Goal: Task Accomplishment & Management: Complete application form

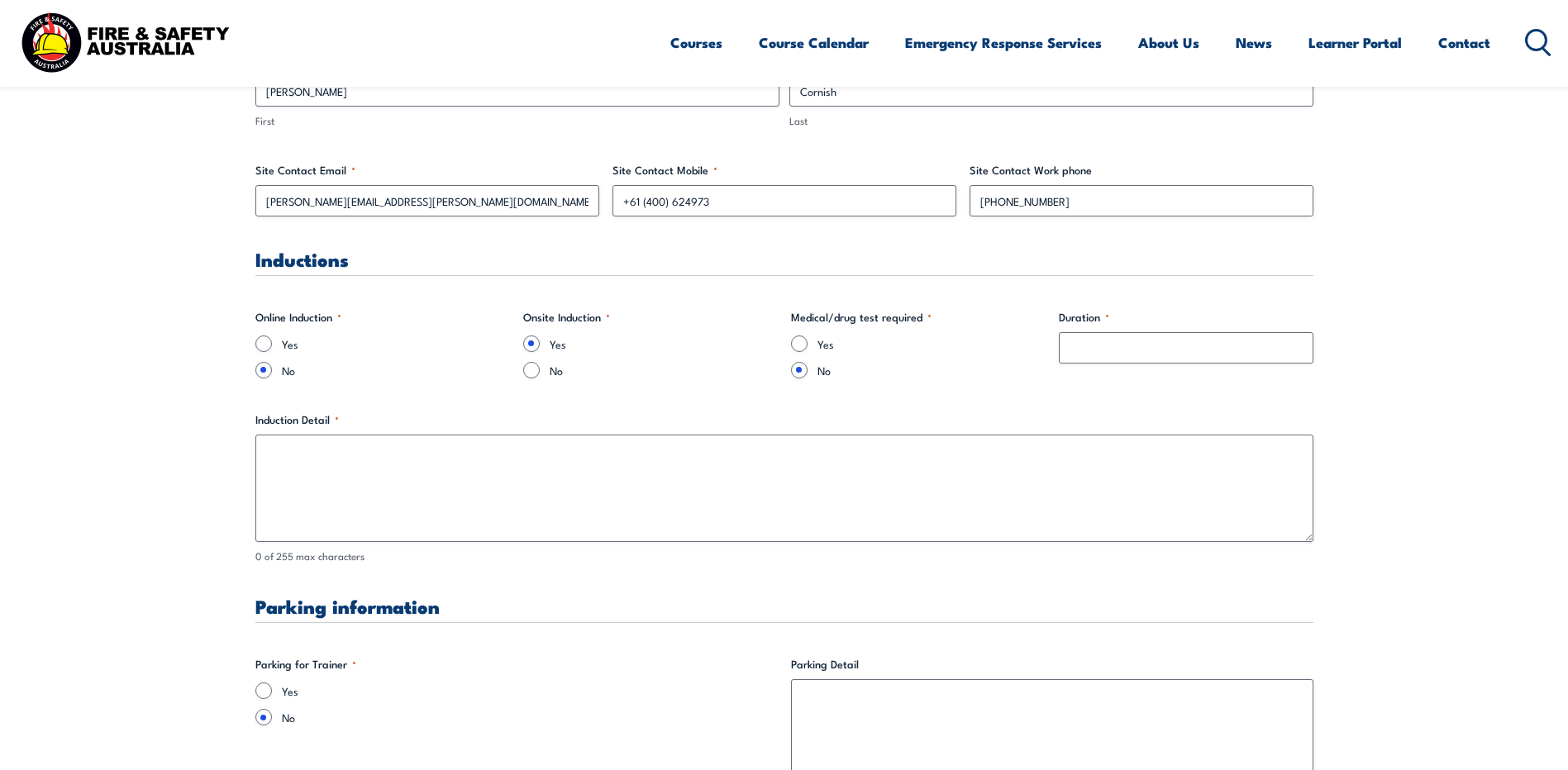
scroll to position [991, 0]
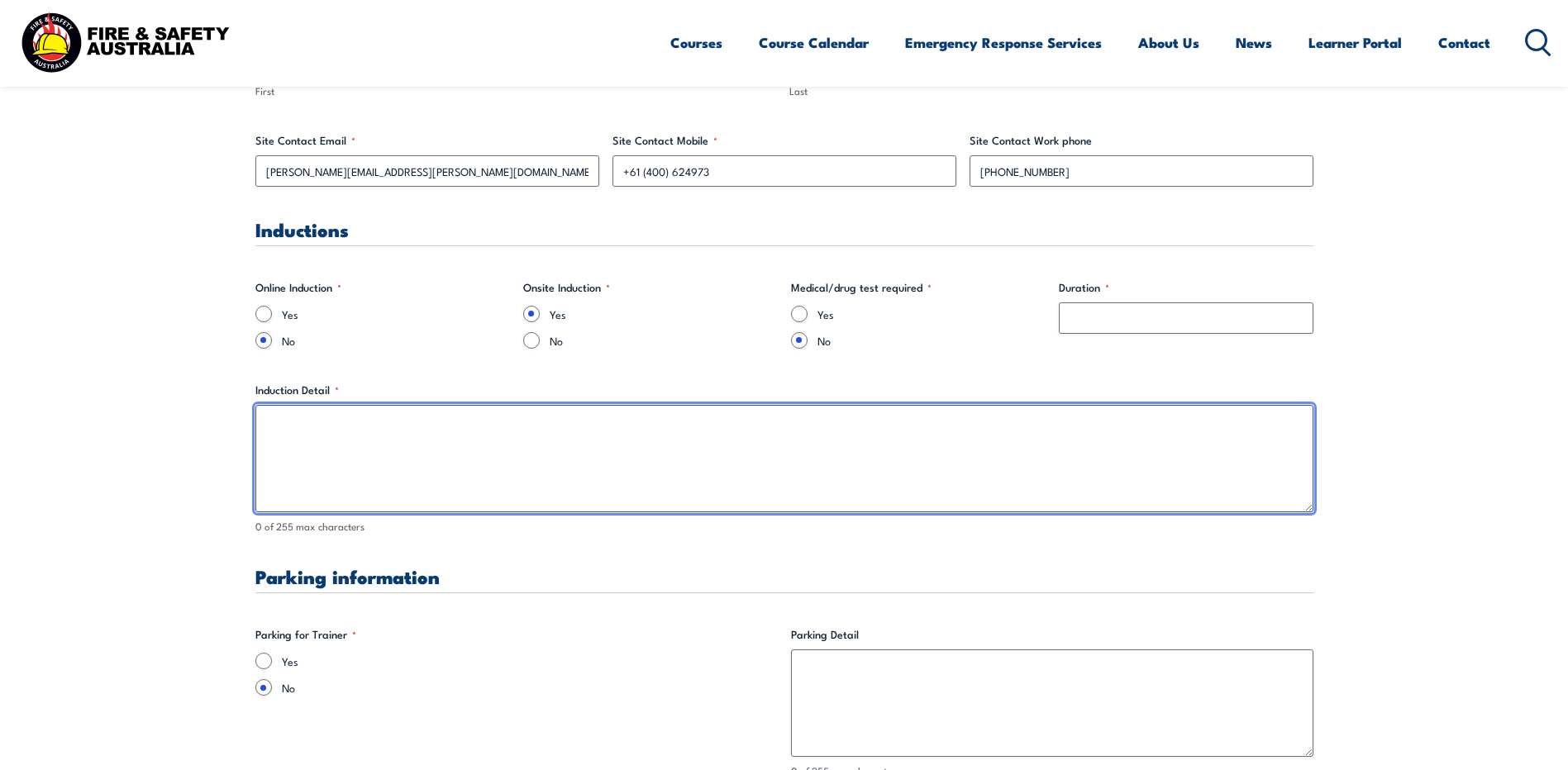
click at [453, 464] on textarea "Induction Detail *" at bounding box center [784, 458] width 1058 height 107
click at [764, 422] on textarea "For WSAH they will be going to a meter station and will be required to complete…" at bounding box center [784, 458] width 1058 height 107
click at [489, 422] on textarea "For WSAH they will be going to a meter station and will be required to complete…" at bounding box center [784, 458] width 1058 height 107
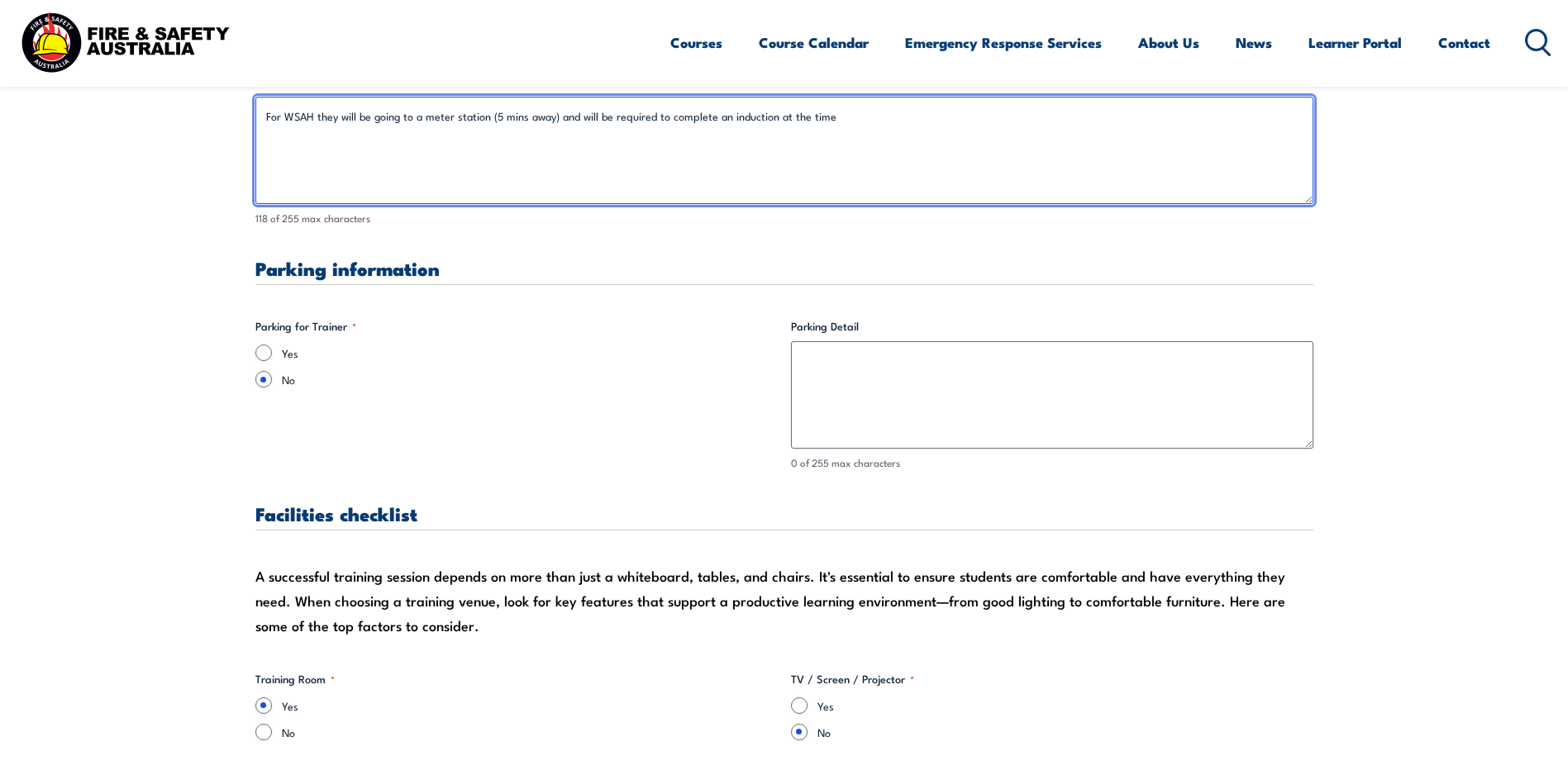
scroll to position [1322, 0]
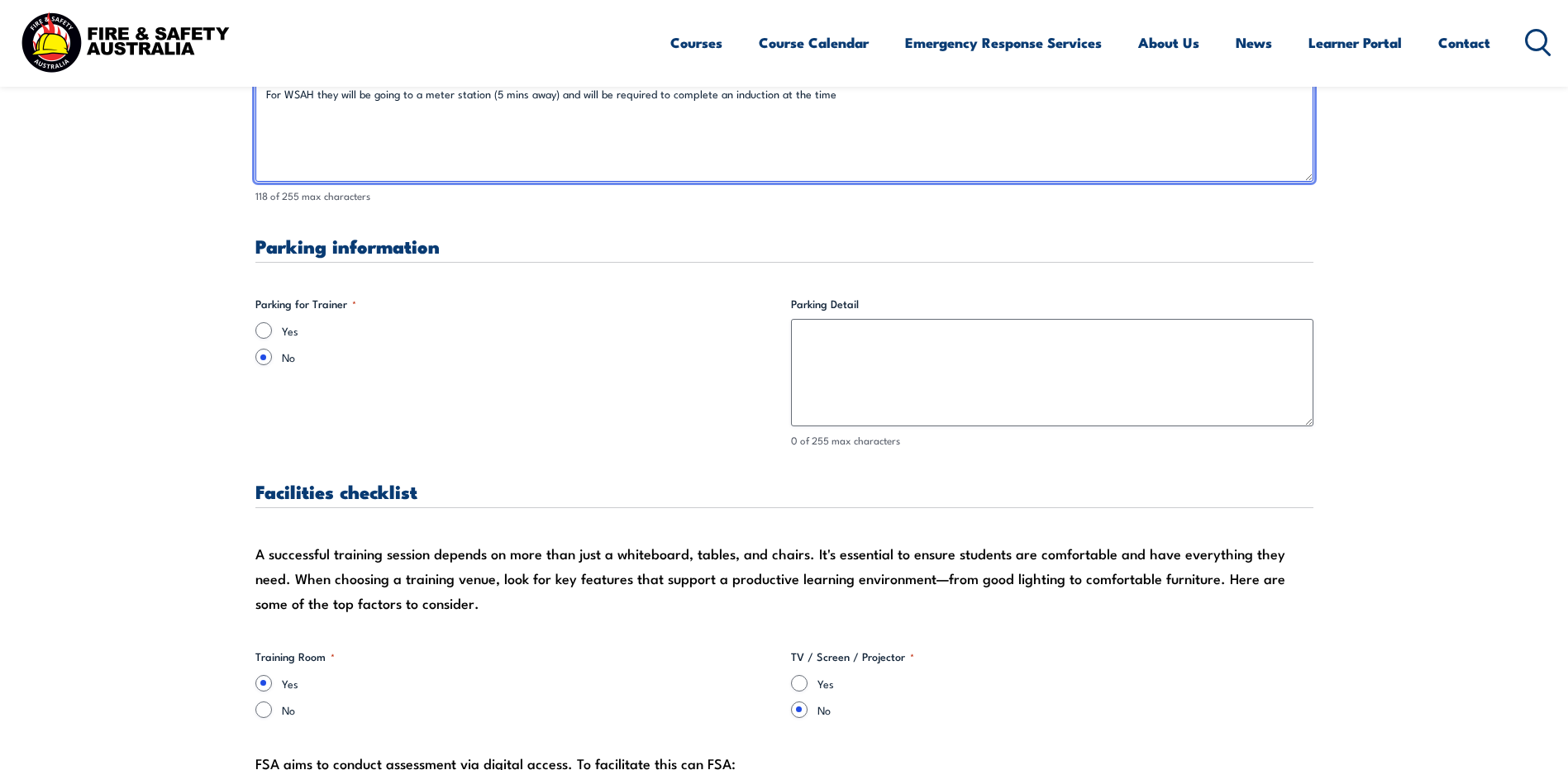
type textarea "For WSAH they will be going to a meter station (5 mins away) and will be requir…"
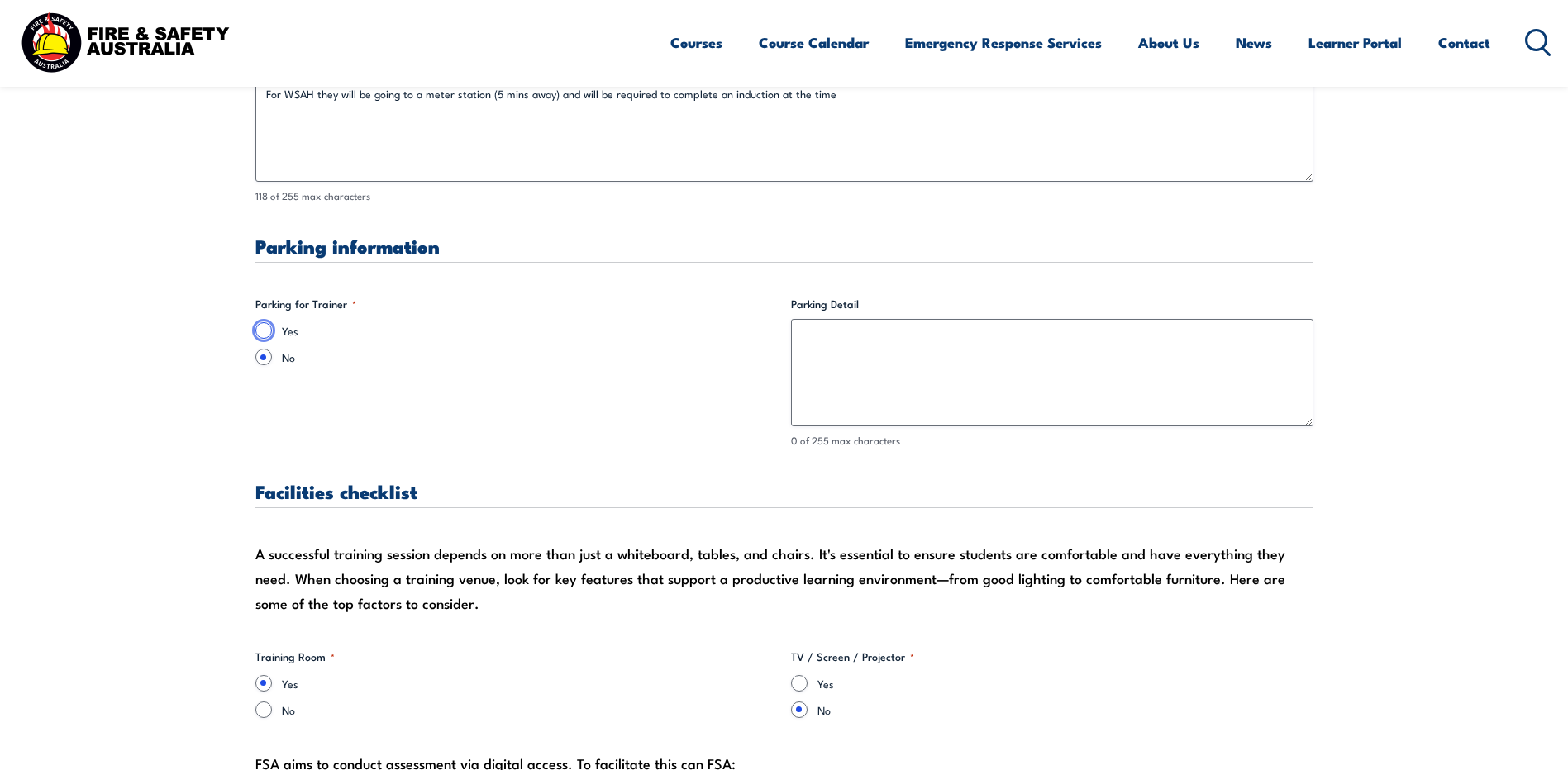
click at [262, 330] on input "Yes" at bounding box center [263, 330] width 17 height 17
radio input "true"
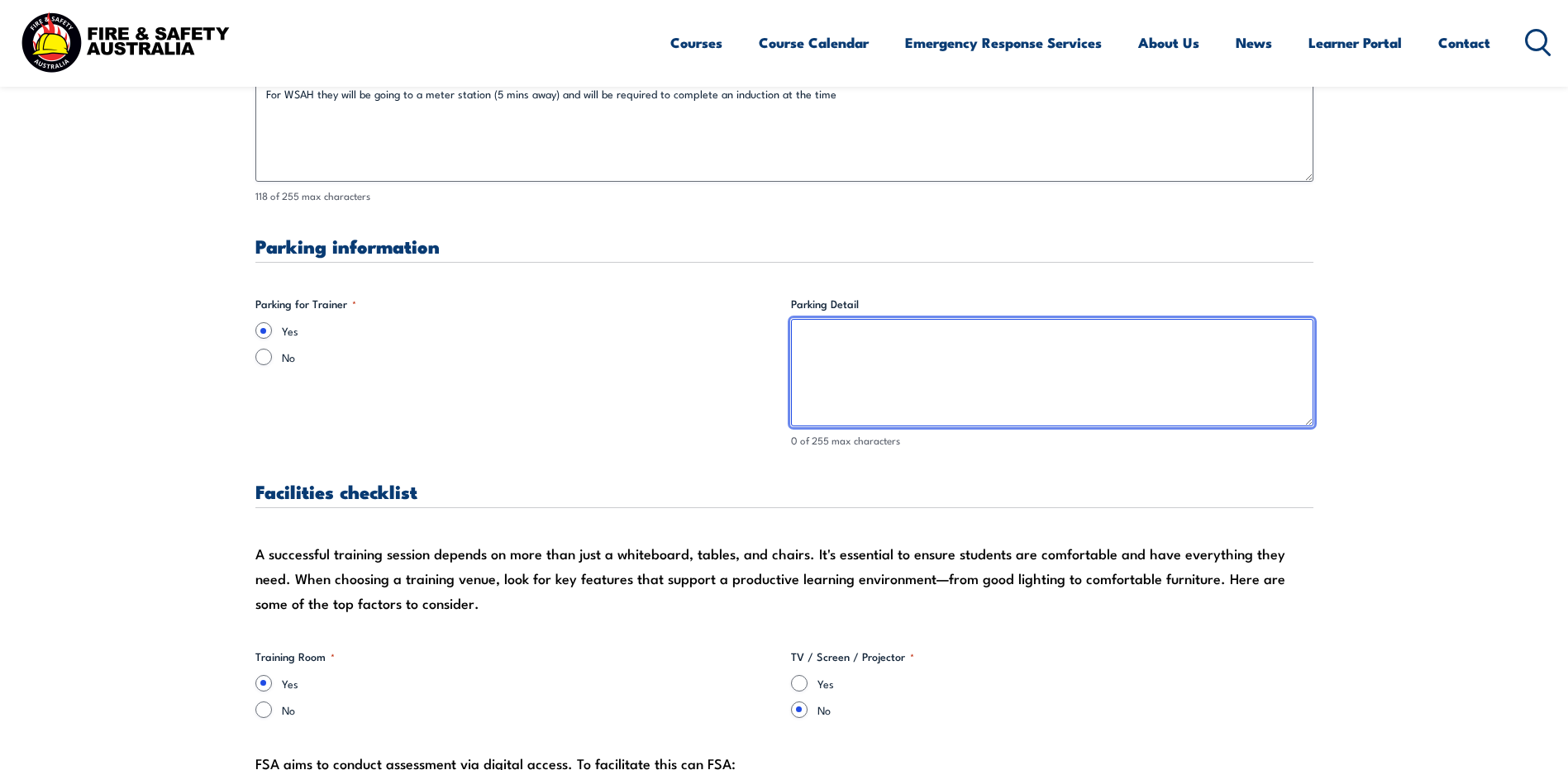
click at [811, 348] on textarea "Parking Detail" at bounding box center [1052, 373] width 522 height 107
click at [829, 342] on textarea "Parking Detail" at bounding box center [1052, 373] width 522 height 107
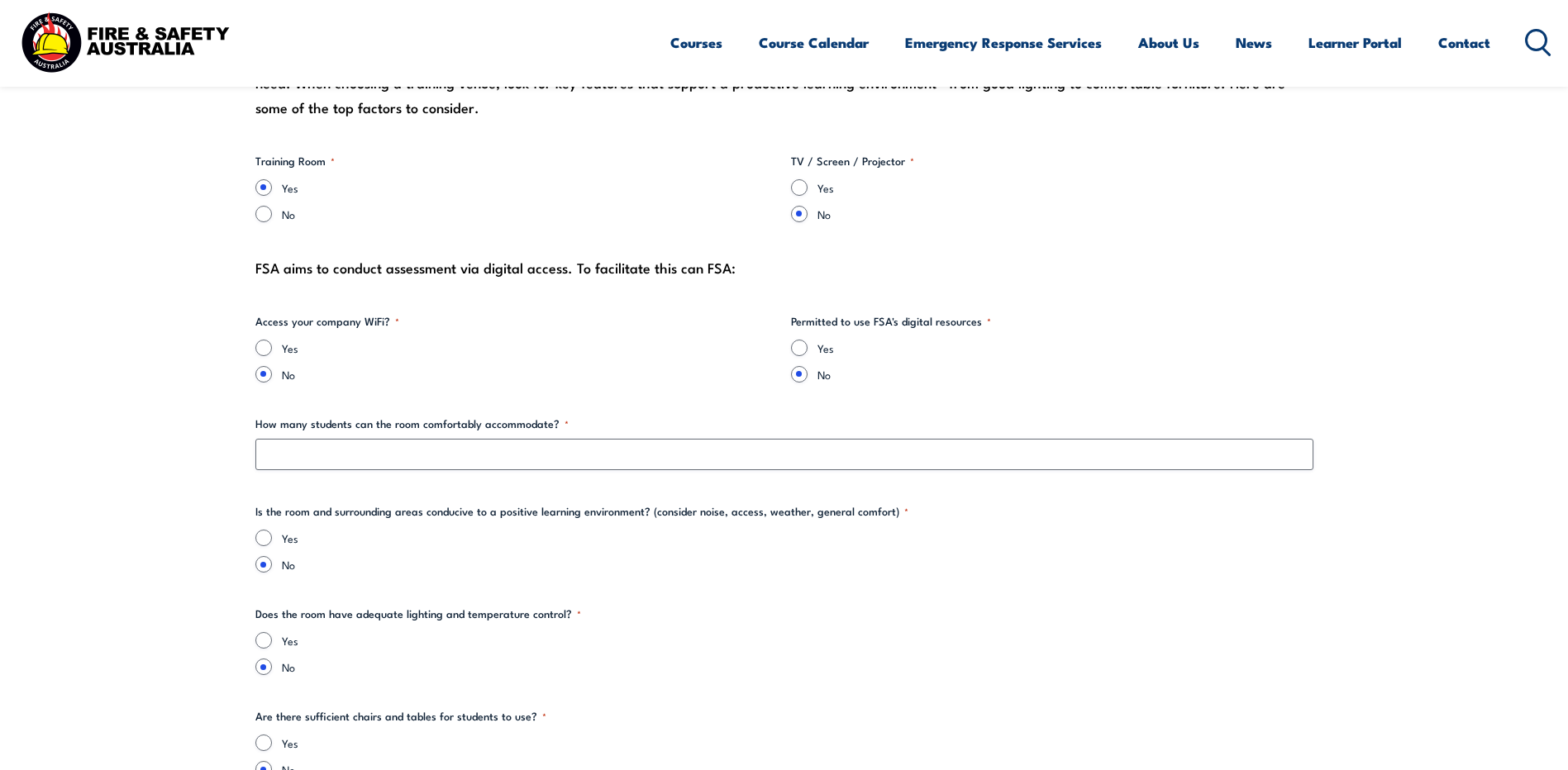
scroll to position [1900, 0]
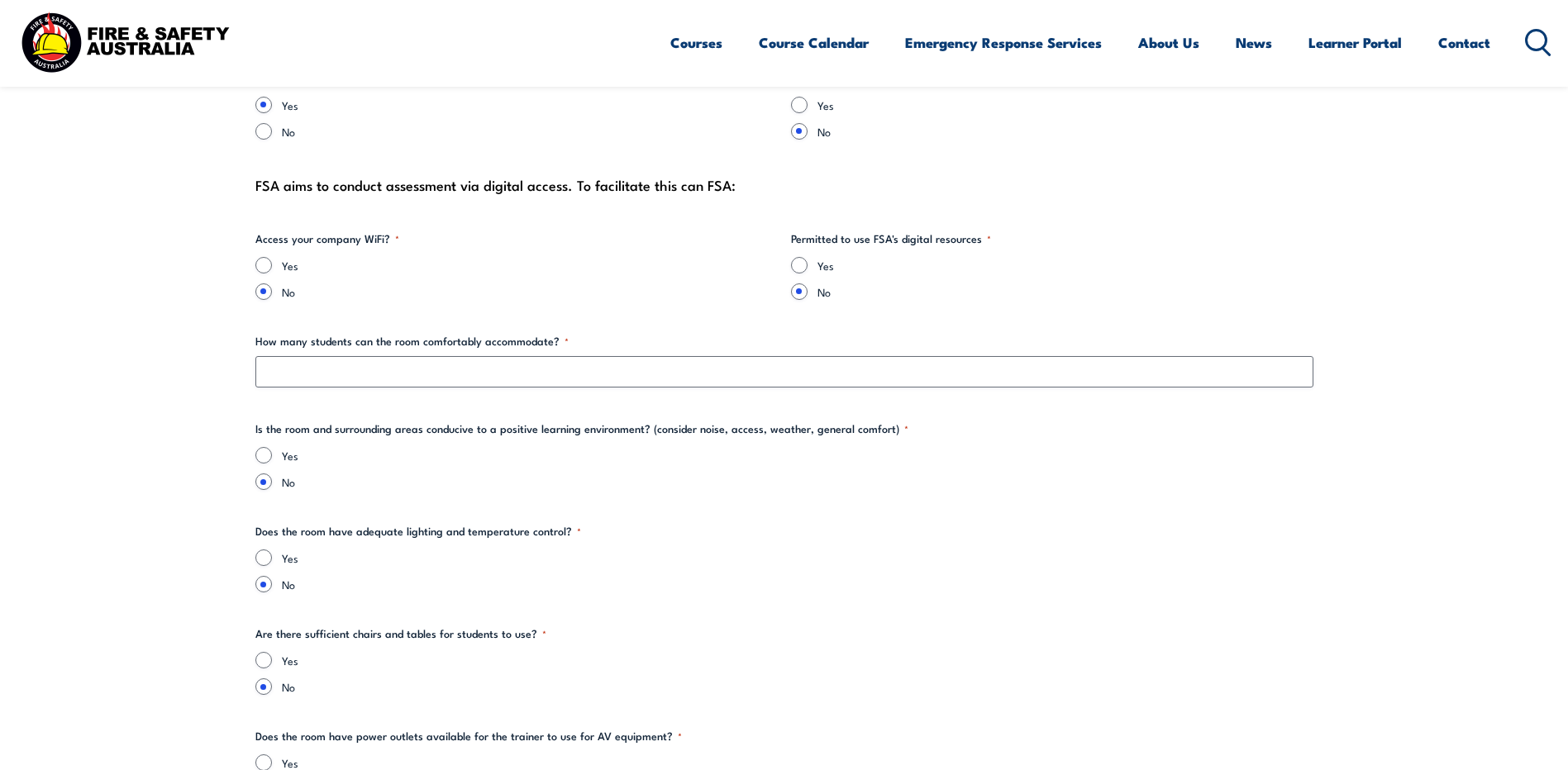
type textarea "out the front of office"
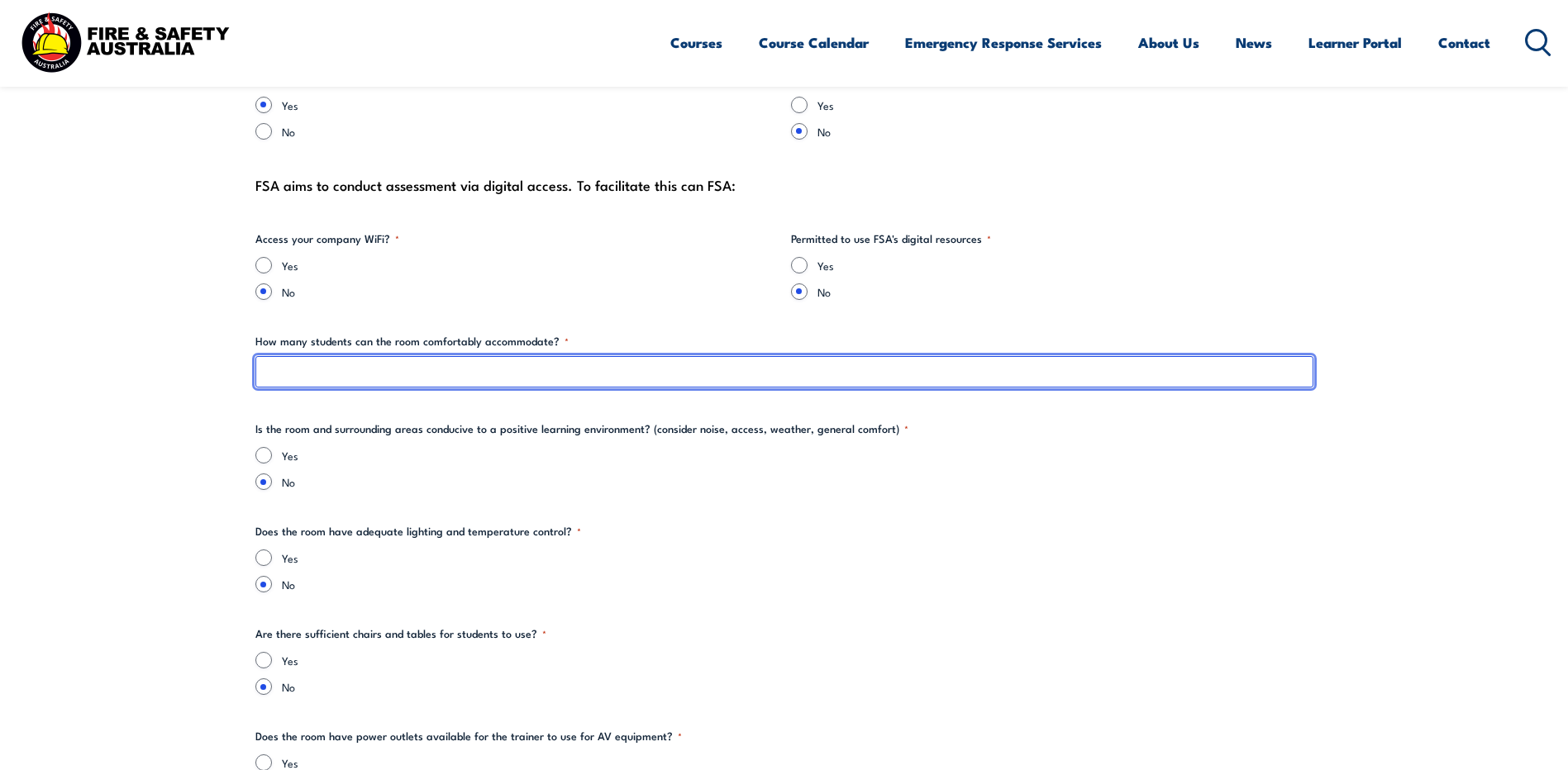
click at [377, 373] on input "How many students can the room comfortably accommodate? *" at bounding box center [784, 372] width 1058 height 31
click at [500, 368] on input "8 (another space available for CPR mannequins" at bounding box center [784, 372] width 1058 height 31
type input "8 (another space available for CPR mannequins)"
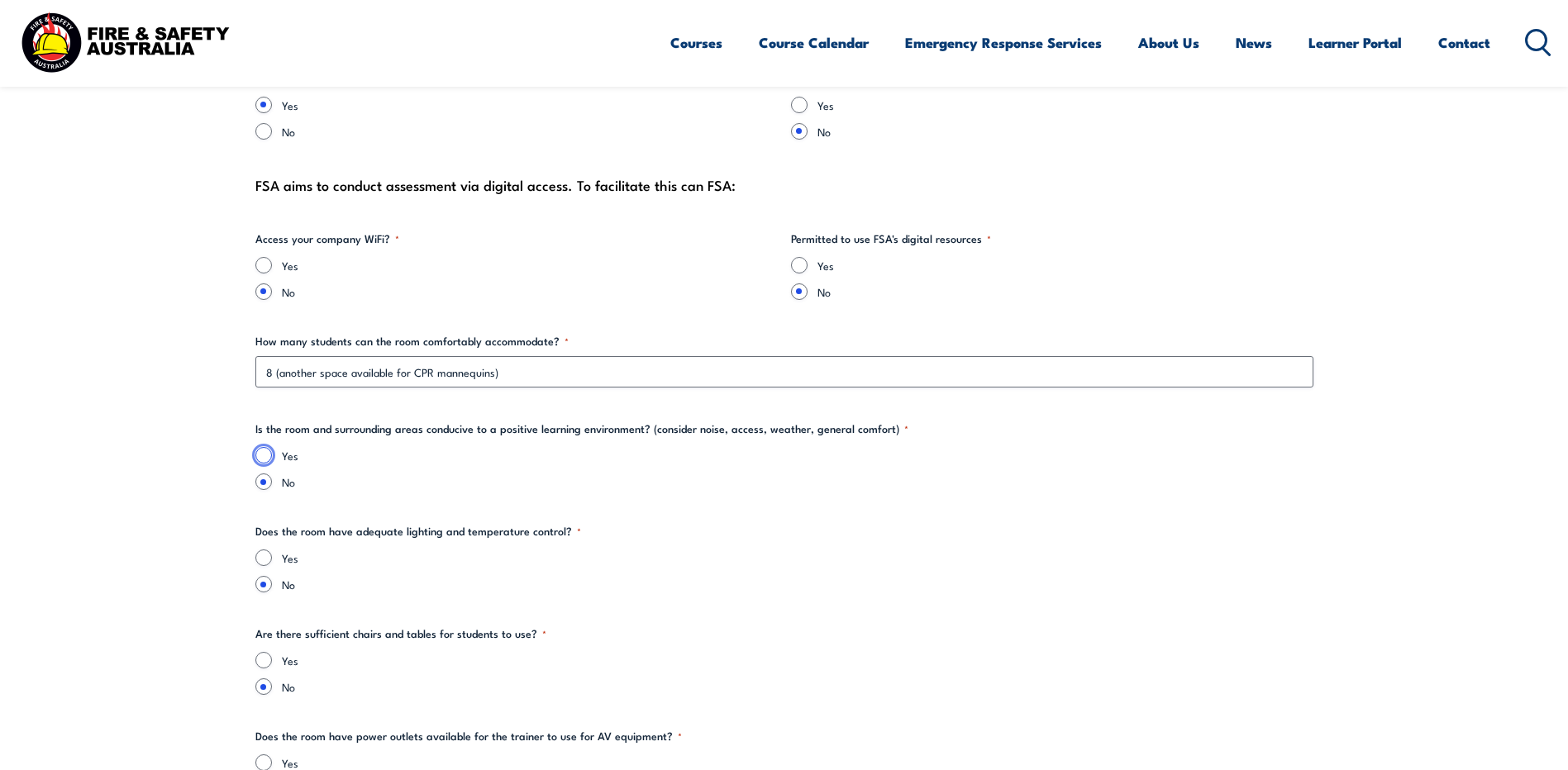
click at [260, 458] on input "Yes" at bounding box center [263, 455] width 17 height 17
radio input "true"
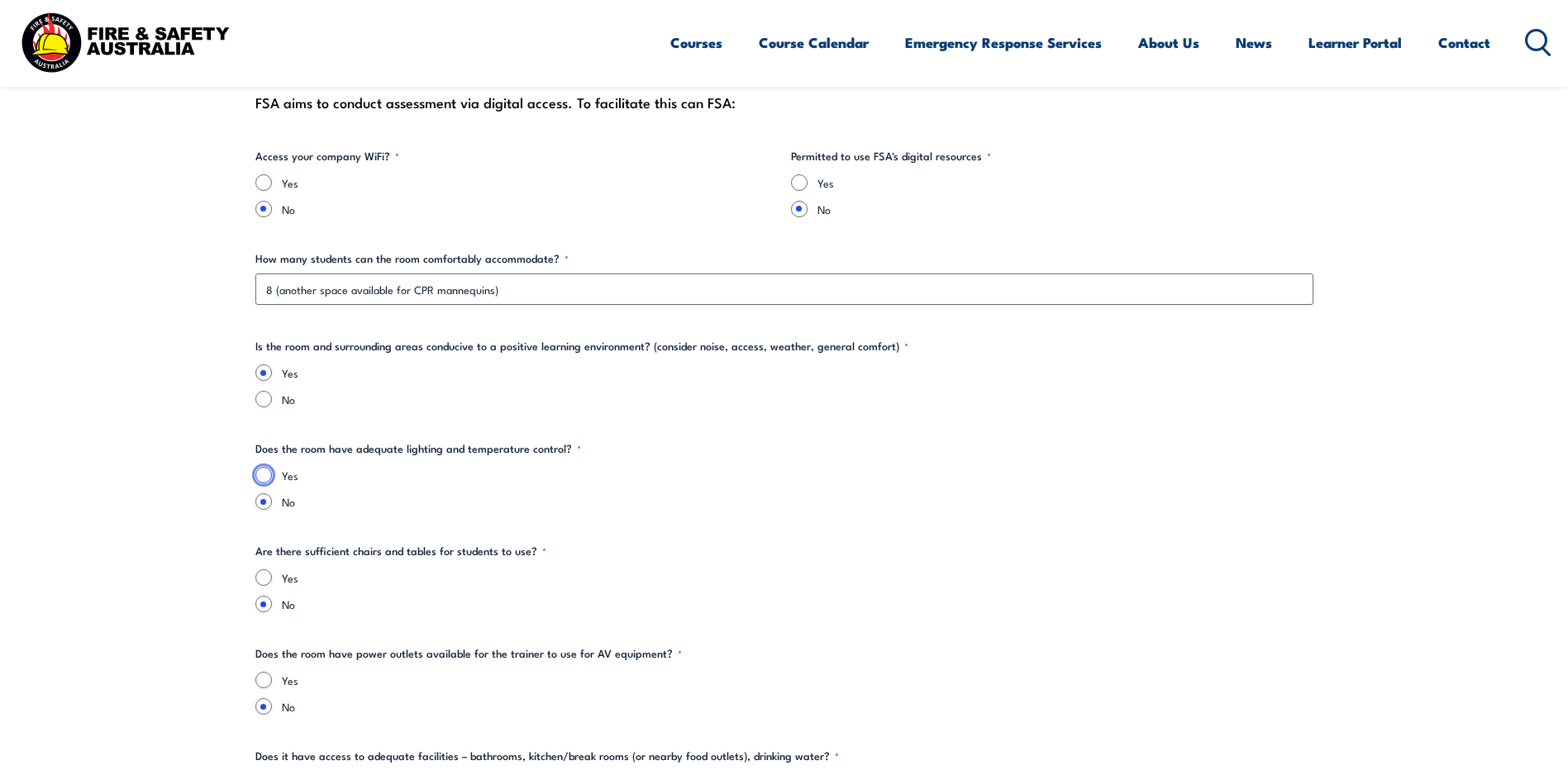
click at [267, 477] on input "Yes" at bounding box center [263, 474] width 17 height 17
radio input "true"
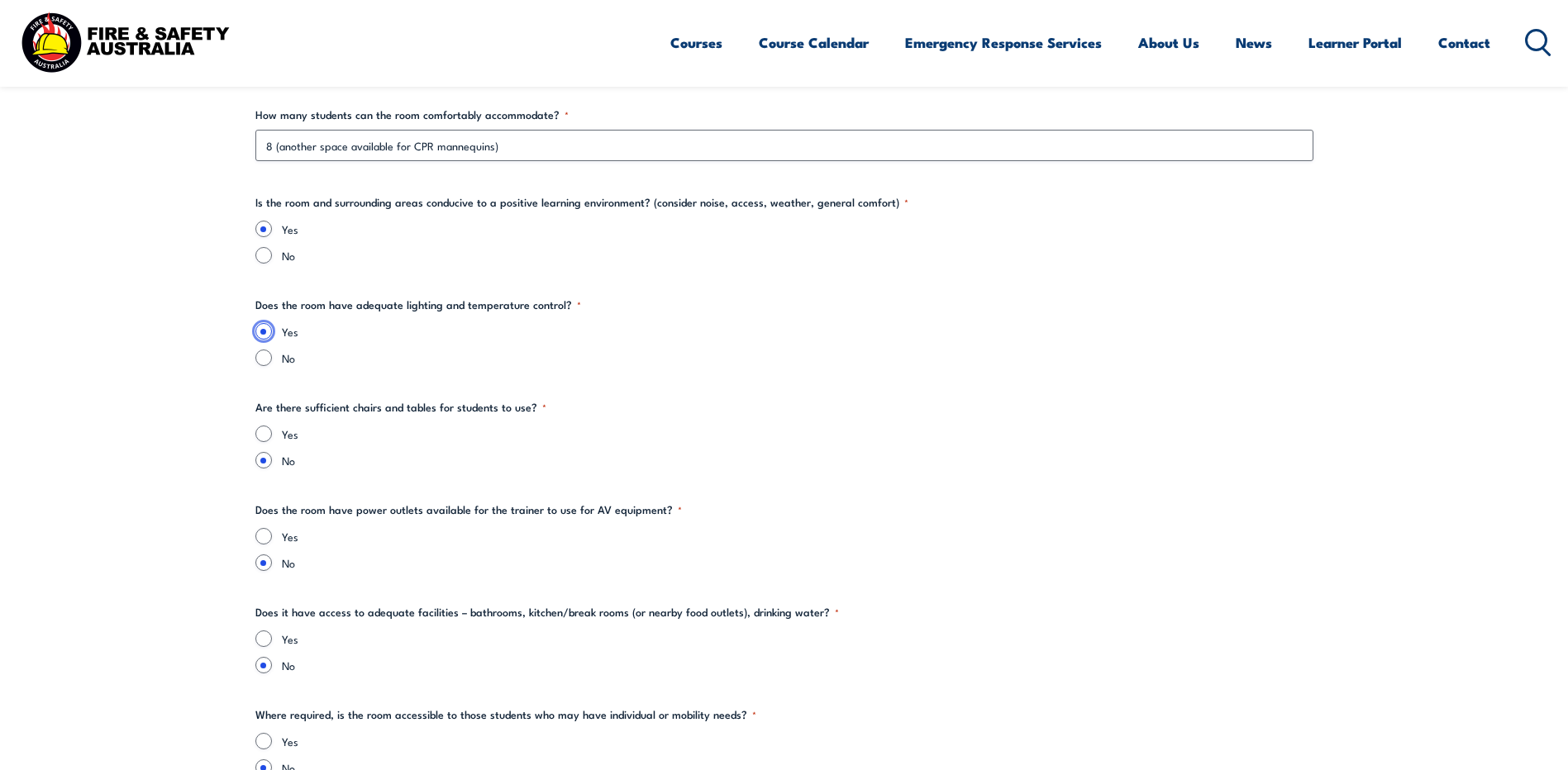
scroll to position [2147, 0]
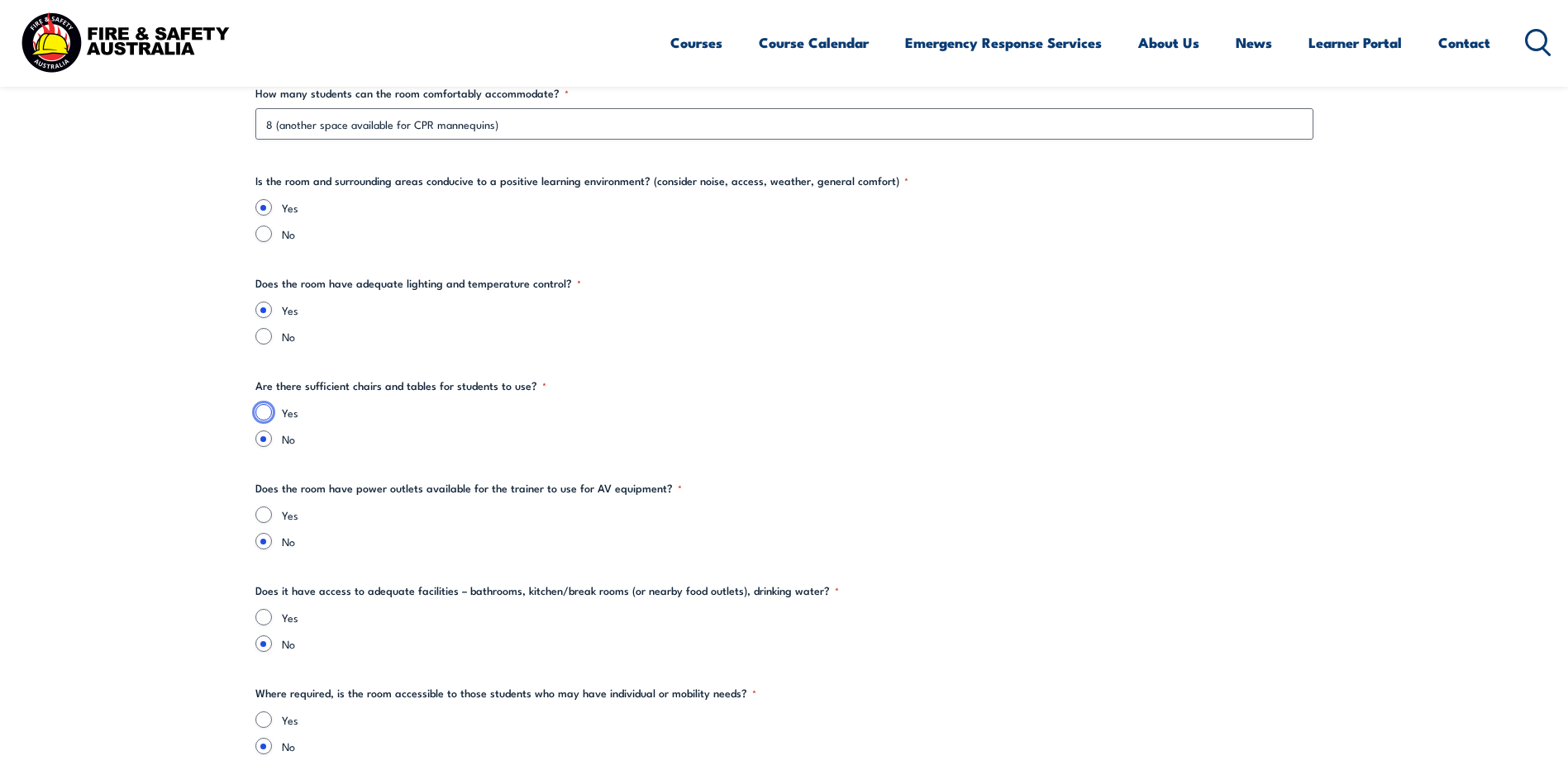
click at [264, 415] on input "Yes" at bounding box center [263, 412] width 17 height 17
radio input "true"
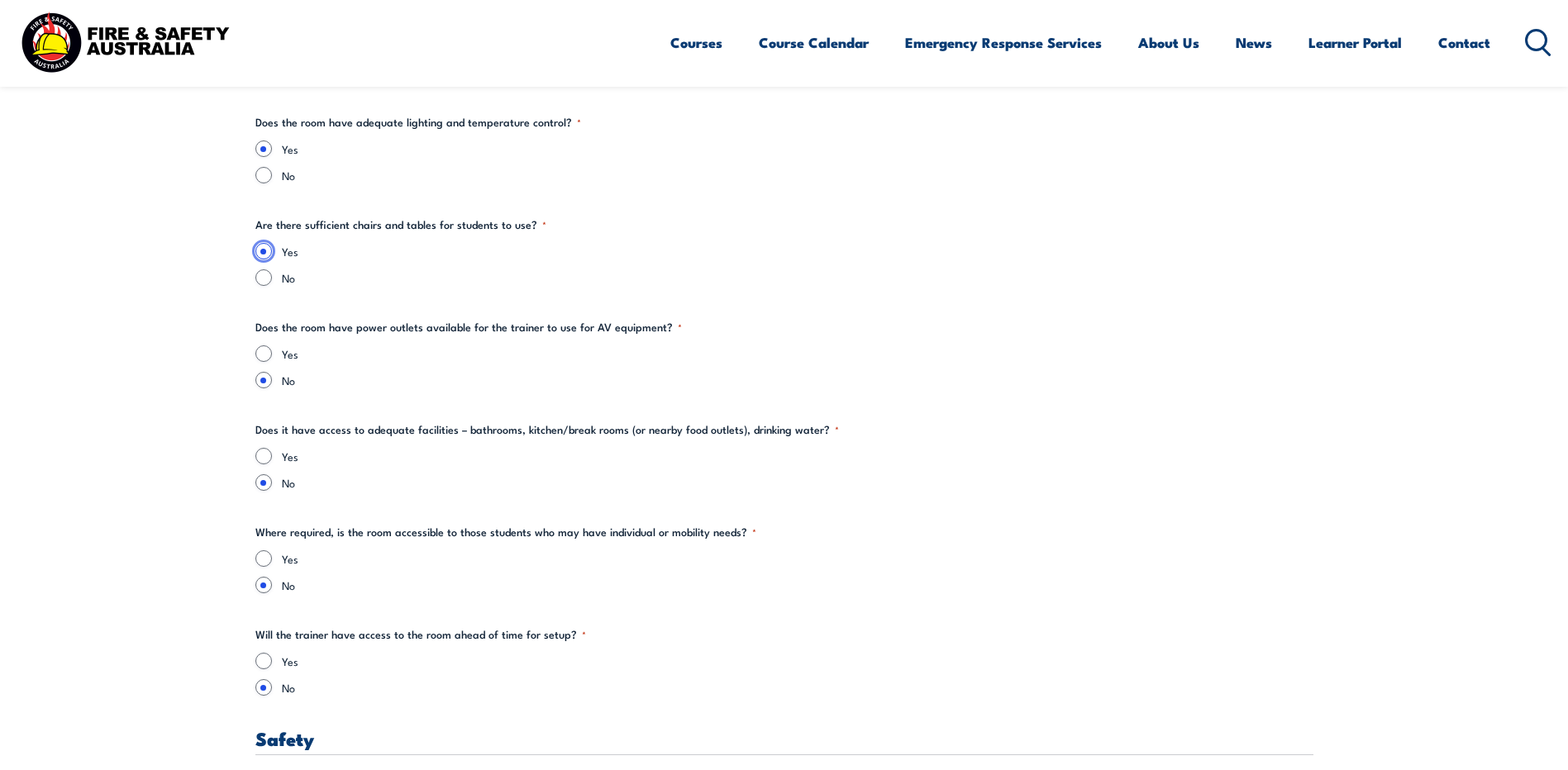
scroll to position [2313, 0]
click at [267, 348] on input "Yes" at bounding box center [263, 348] width 17 height 17
radio input "true"
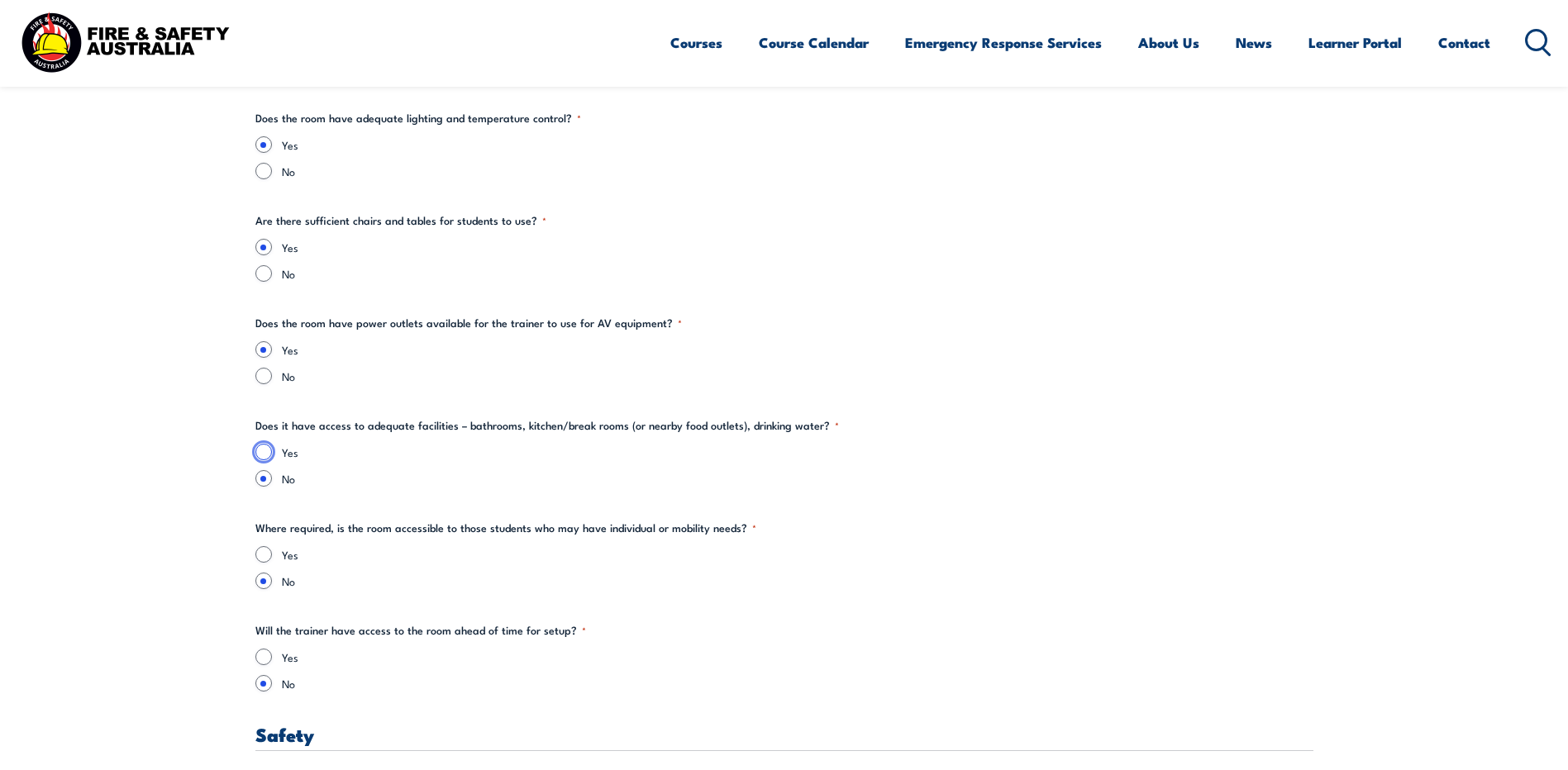
click at [266, 453] on input "Yes" at bounding box center [263, 452] width 17 height 17
radio input "true"
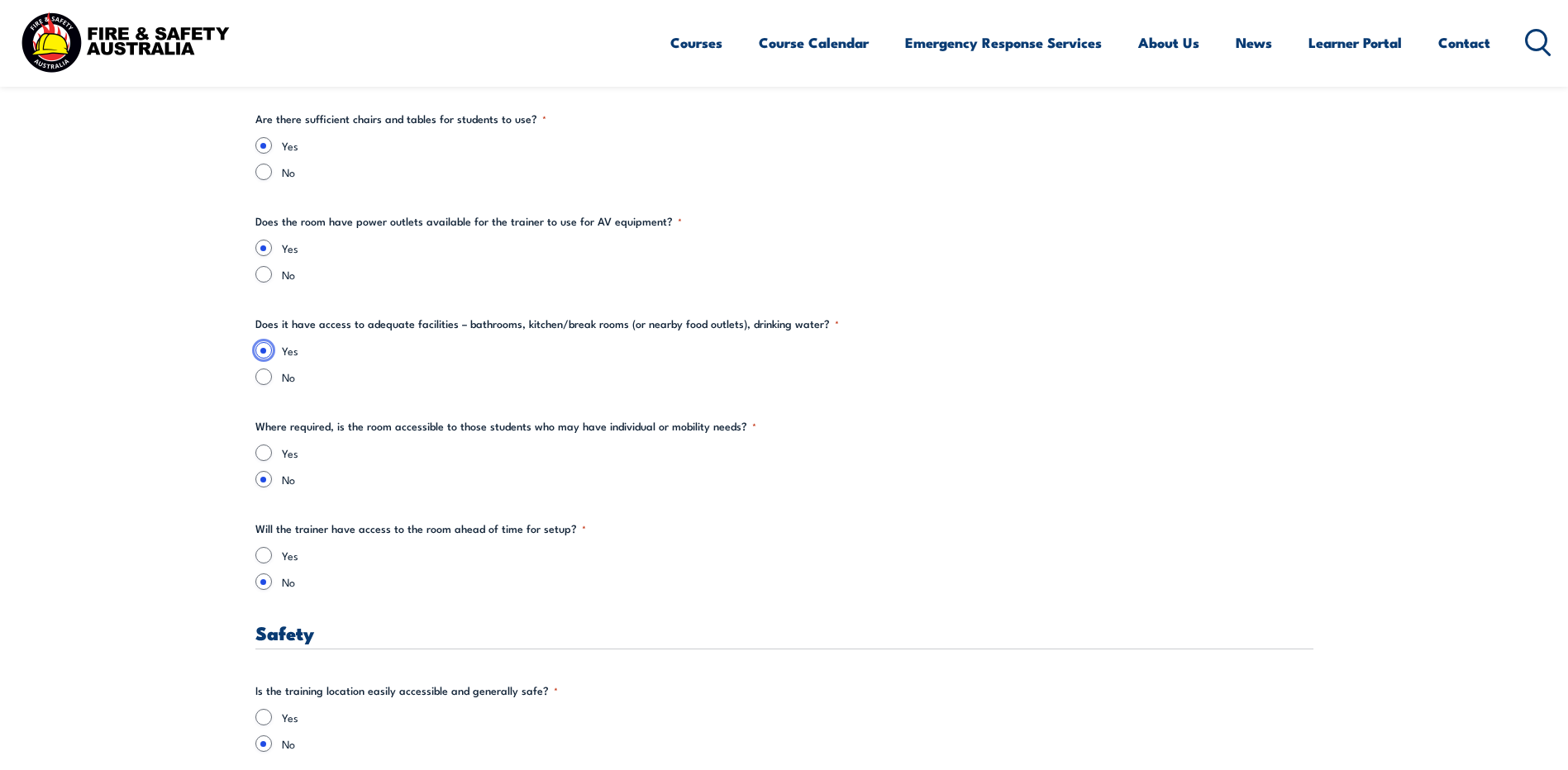
scroll to position [2478, 0]
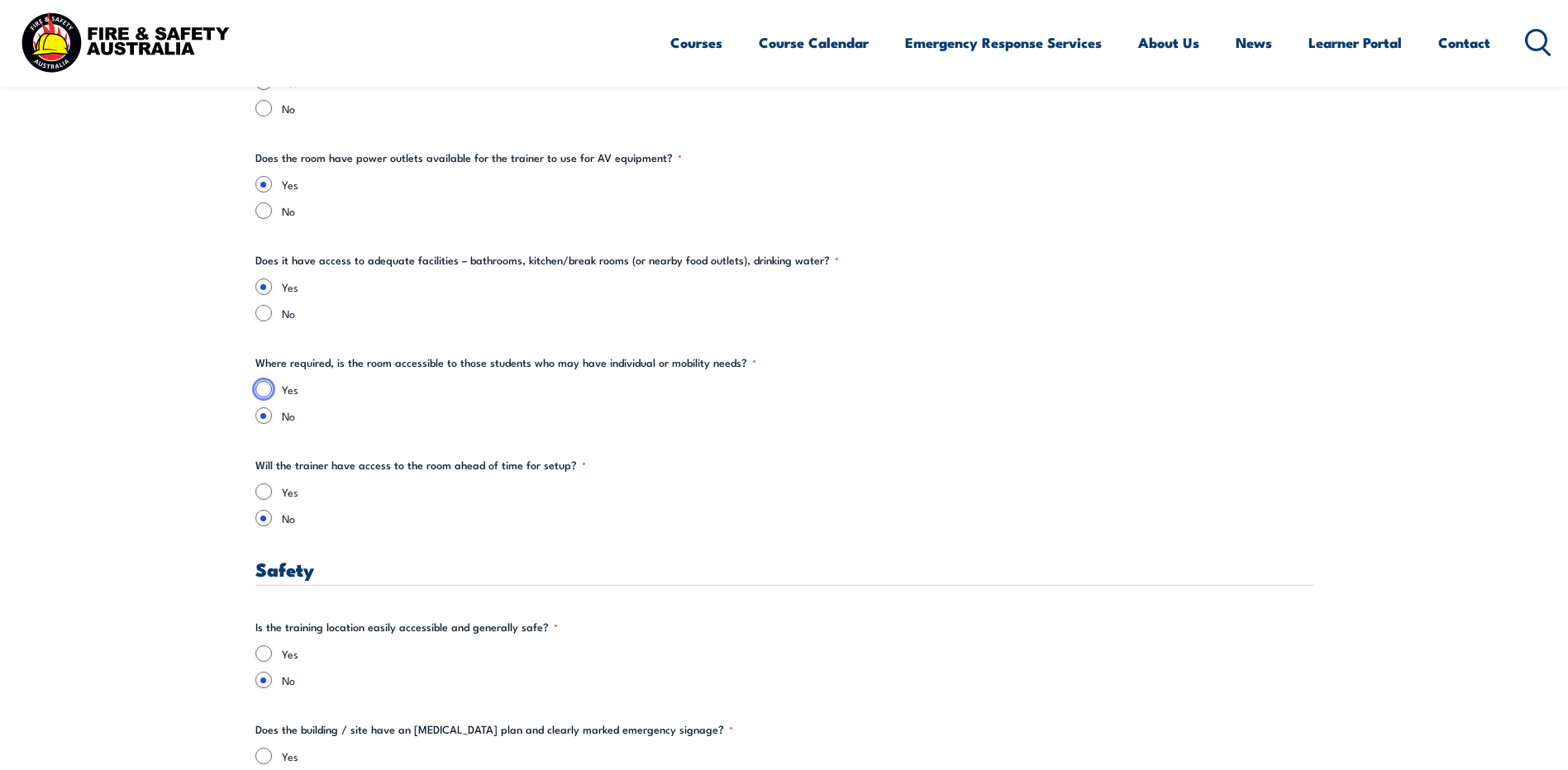
click at [268, 388] on input "Yes" at bounding box center [263, 388] width 17 height 17
radio input "true"
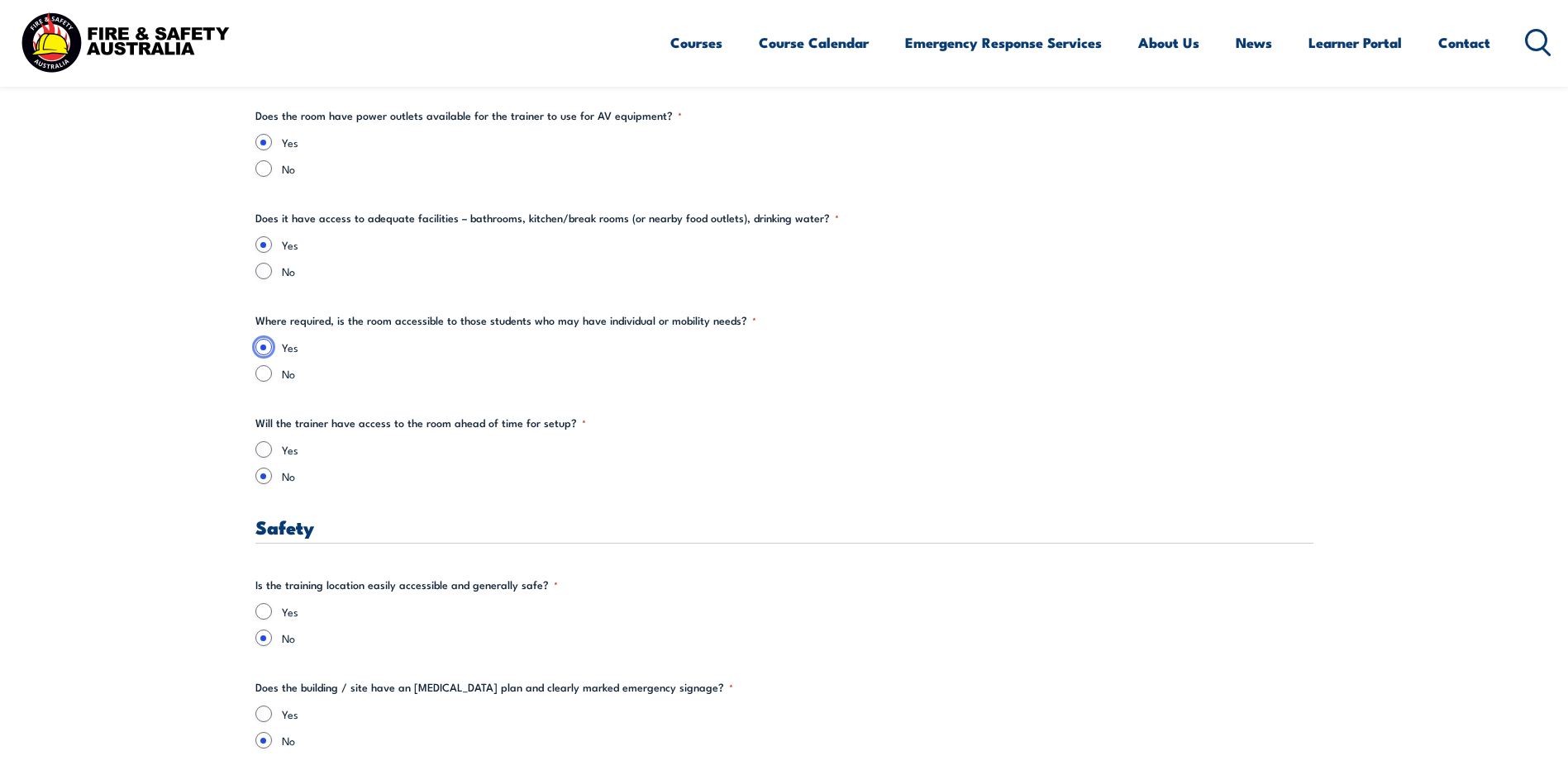
scroll to position [2560, 0]
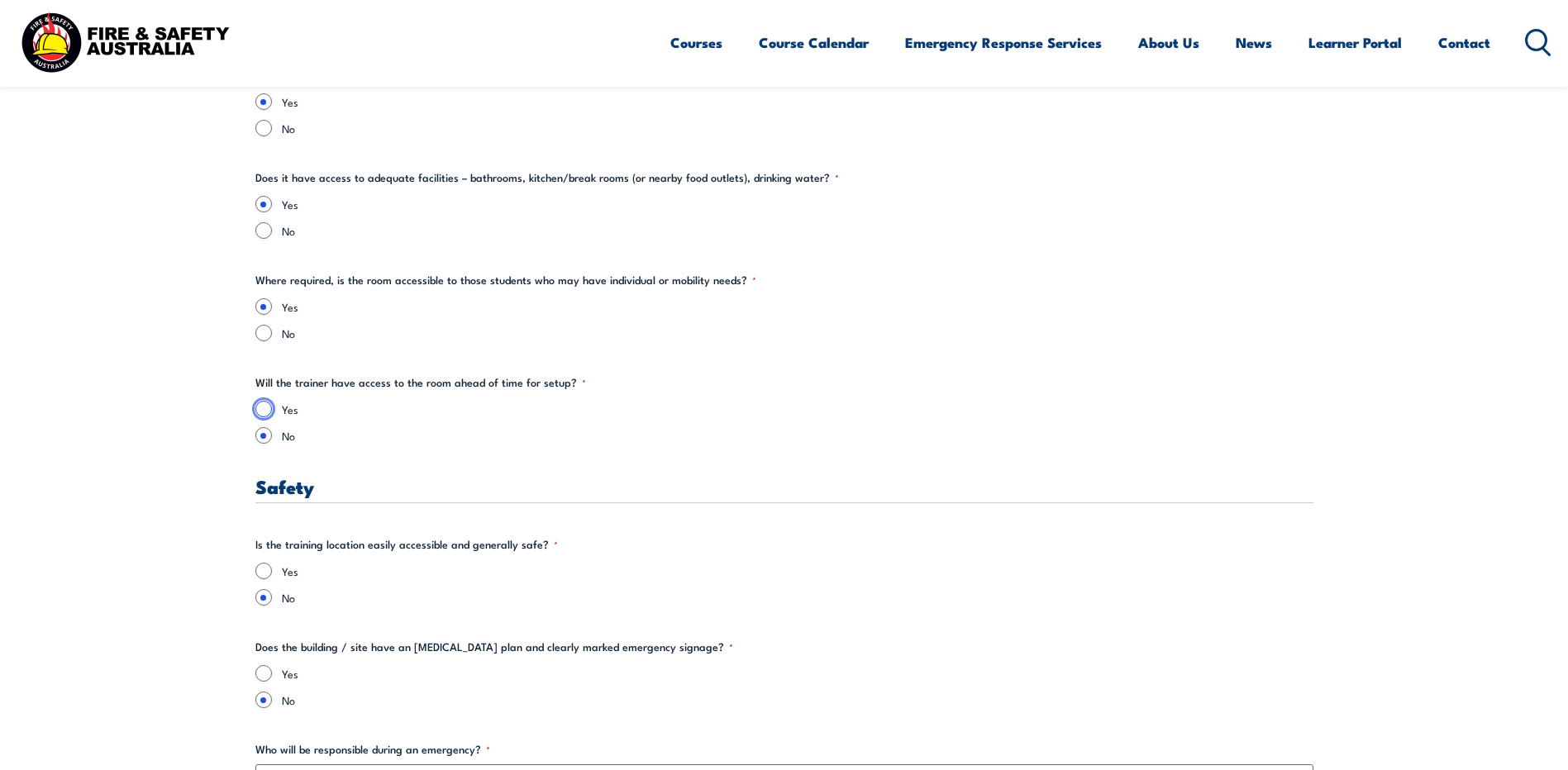
click at [267, 410] on input "Yes" at bounding box center [263, 409] width 17 height 17
radio input "true"
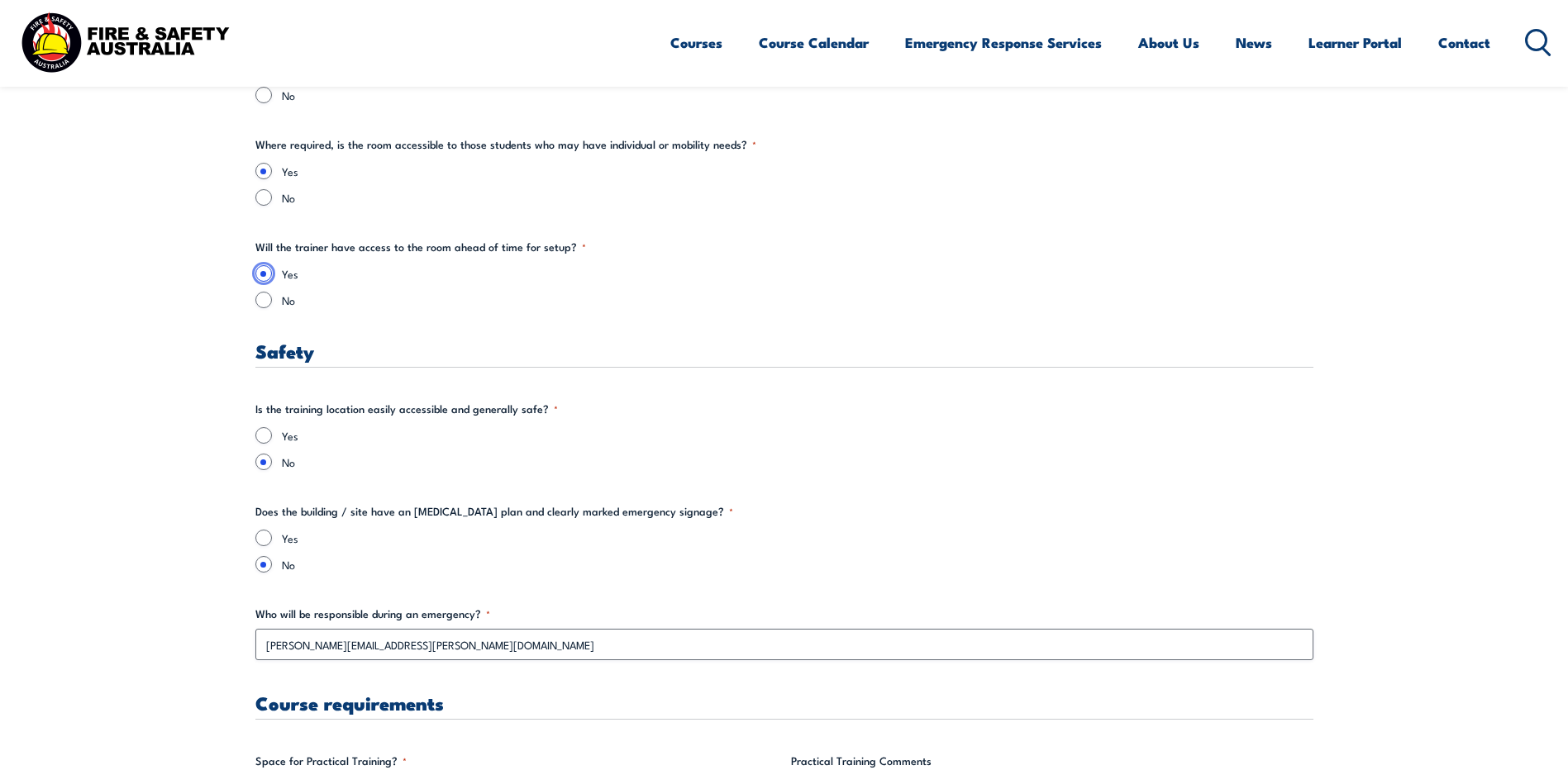
scroll to position [2726, 0]
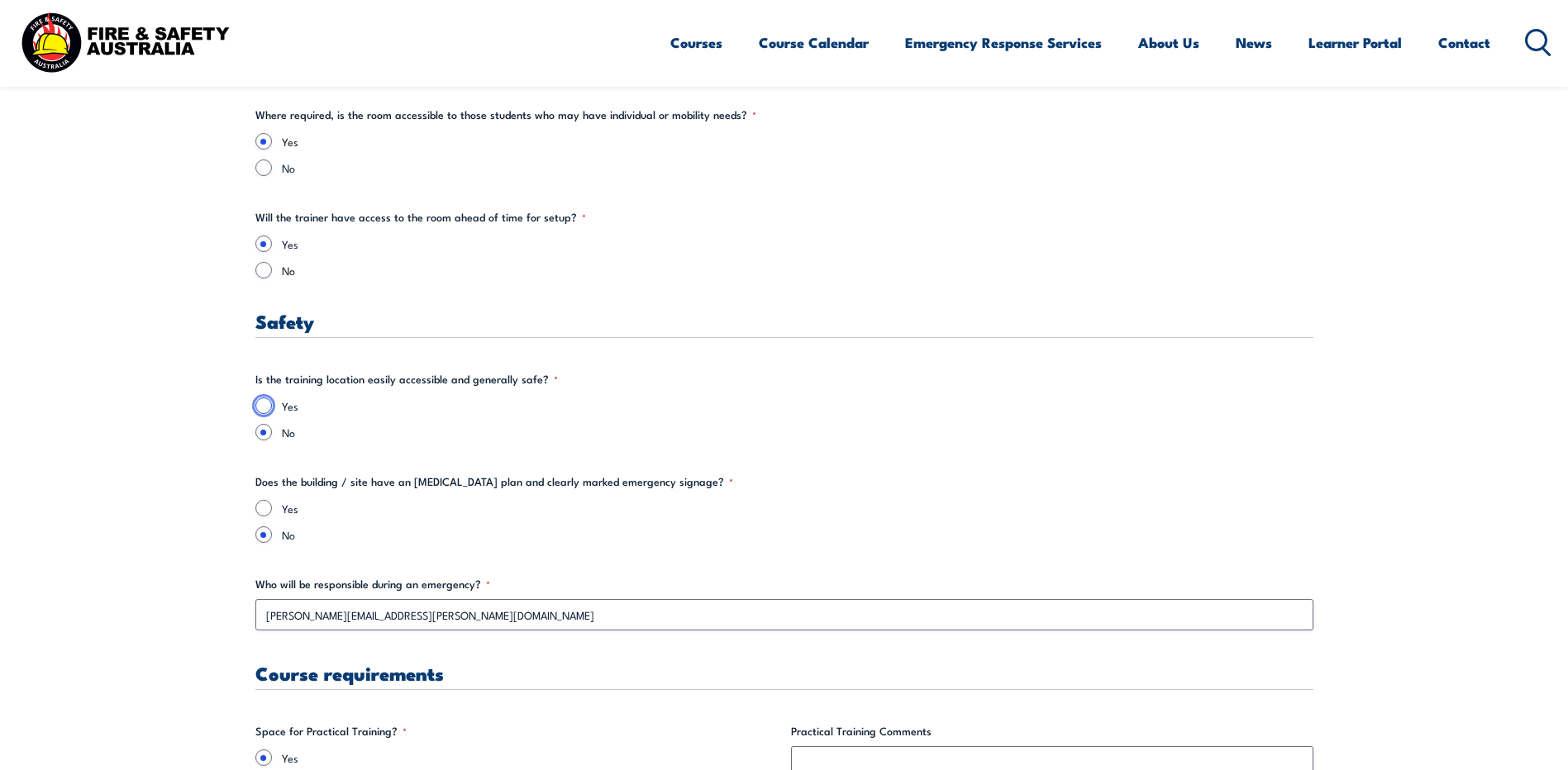
click at [265, 412] on input "Yes" at bounding box center [263, 405] width 17 height 17
radio input "true"
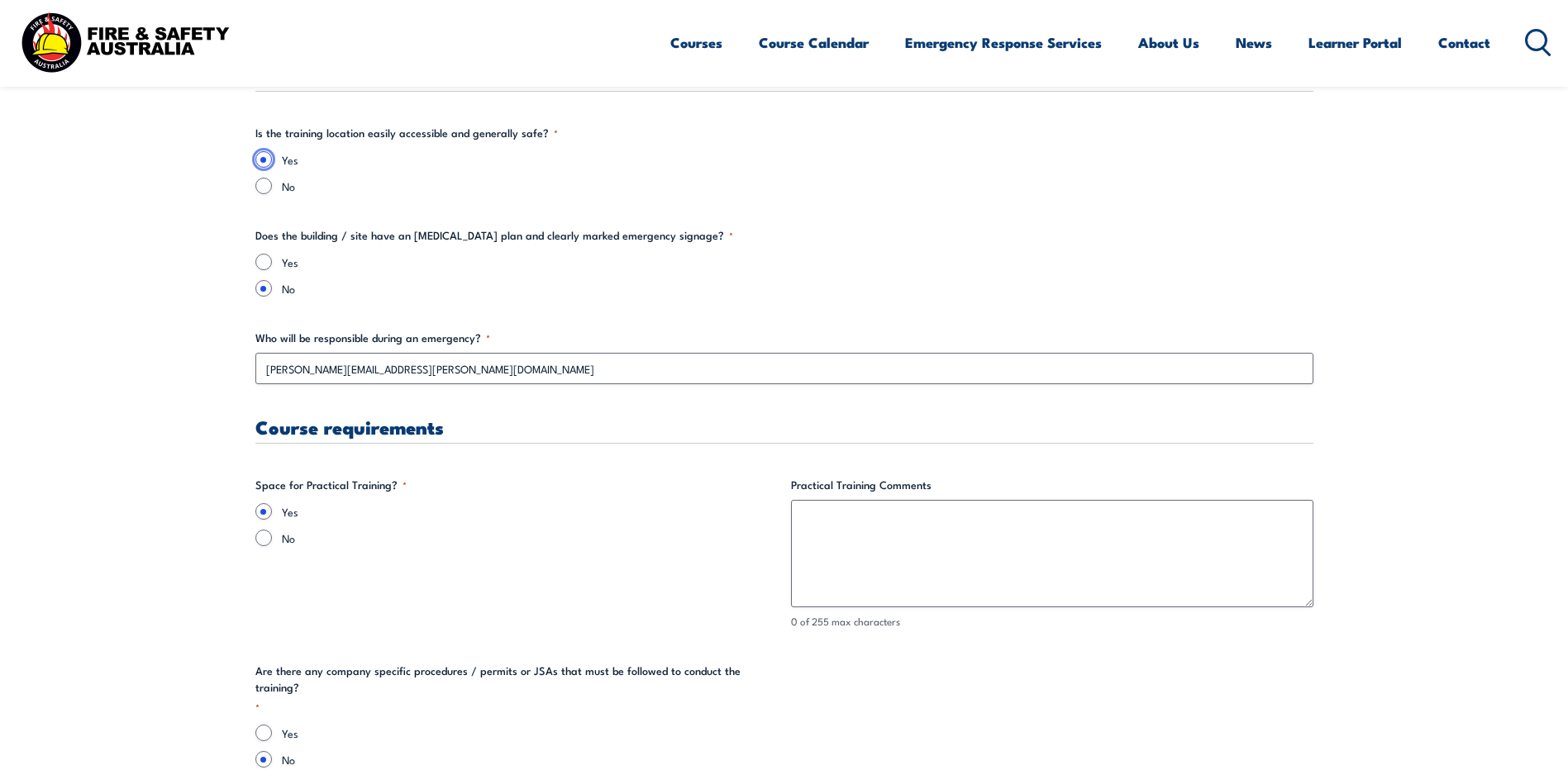
scroll to position [2974, 0]
click at [264, 265] on input "Yes" at bounding box center [263, 260] width 17 height 17
radio input "true"
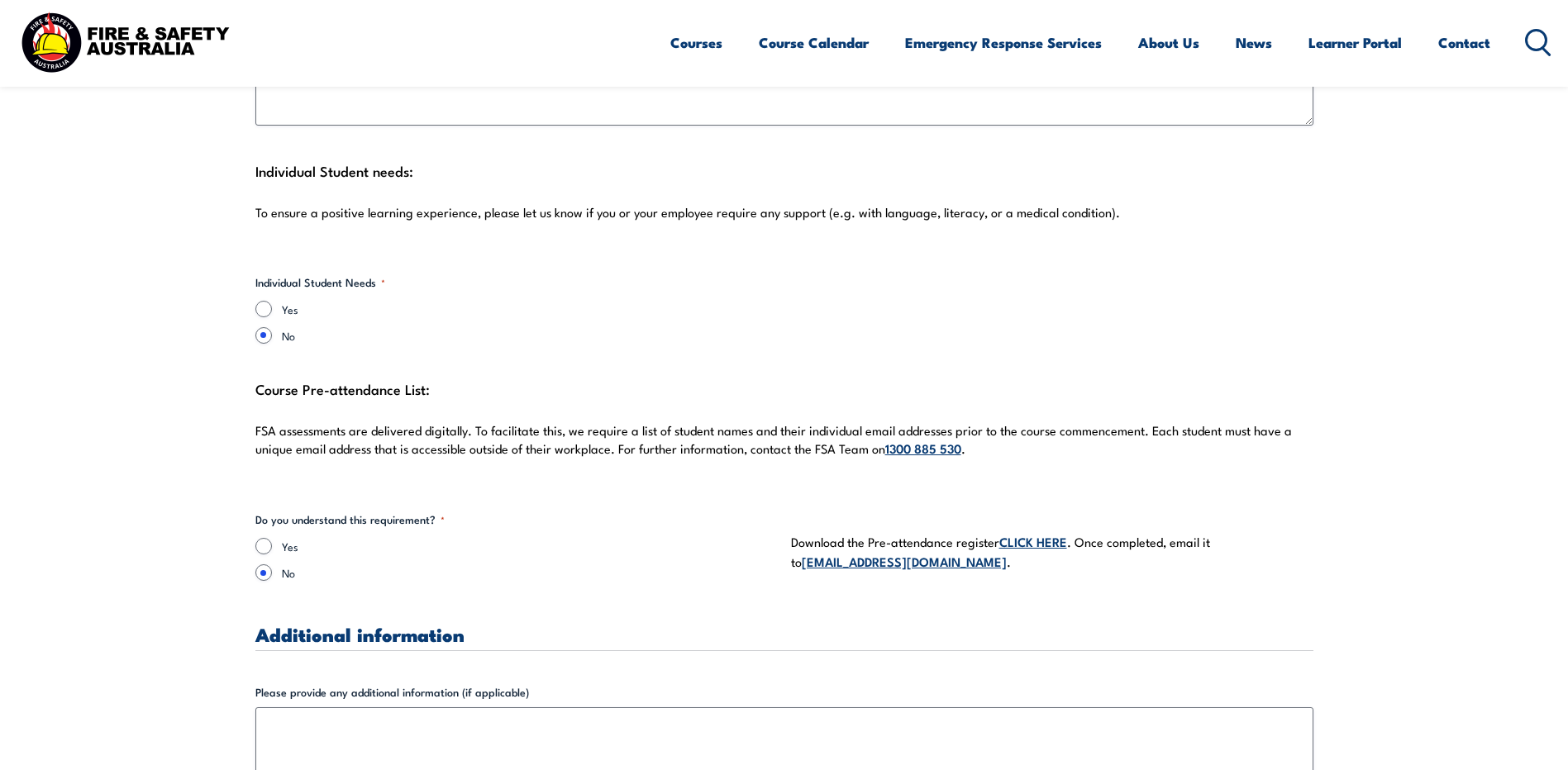
scroll to position [4460, 0]
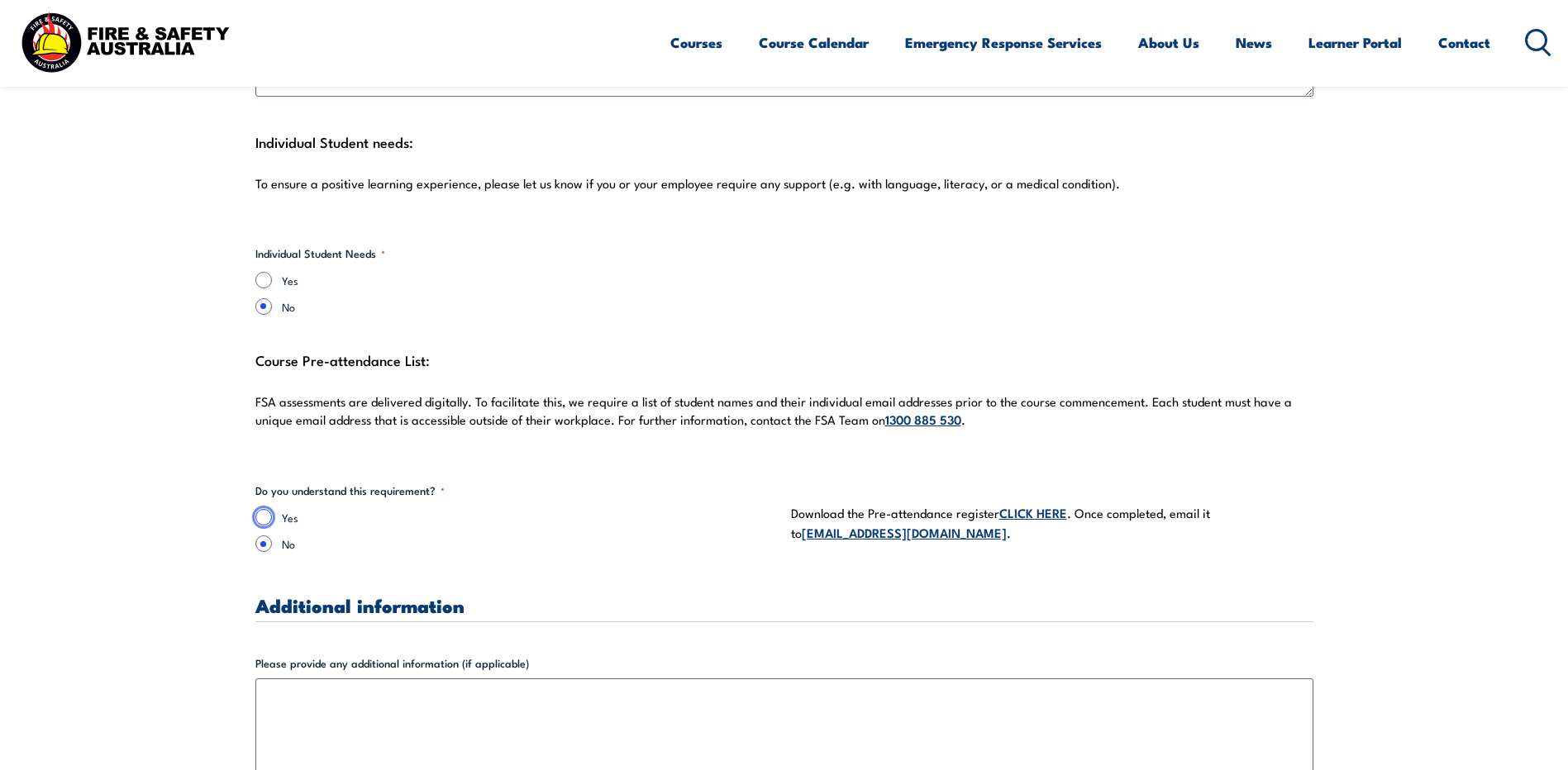
click at [269, 509] on input "Yes" at bounding box center [263, 517] width 17 height 17
radio input "true"
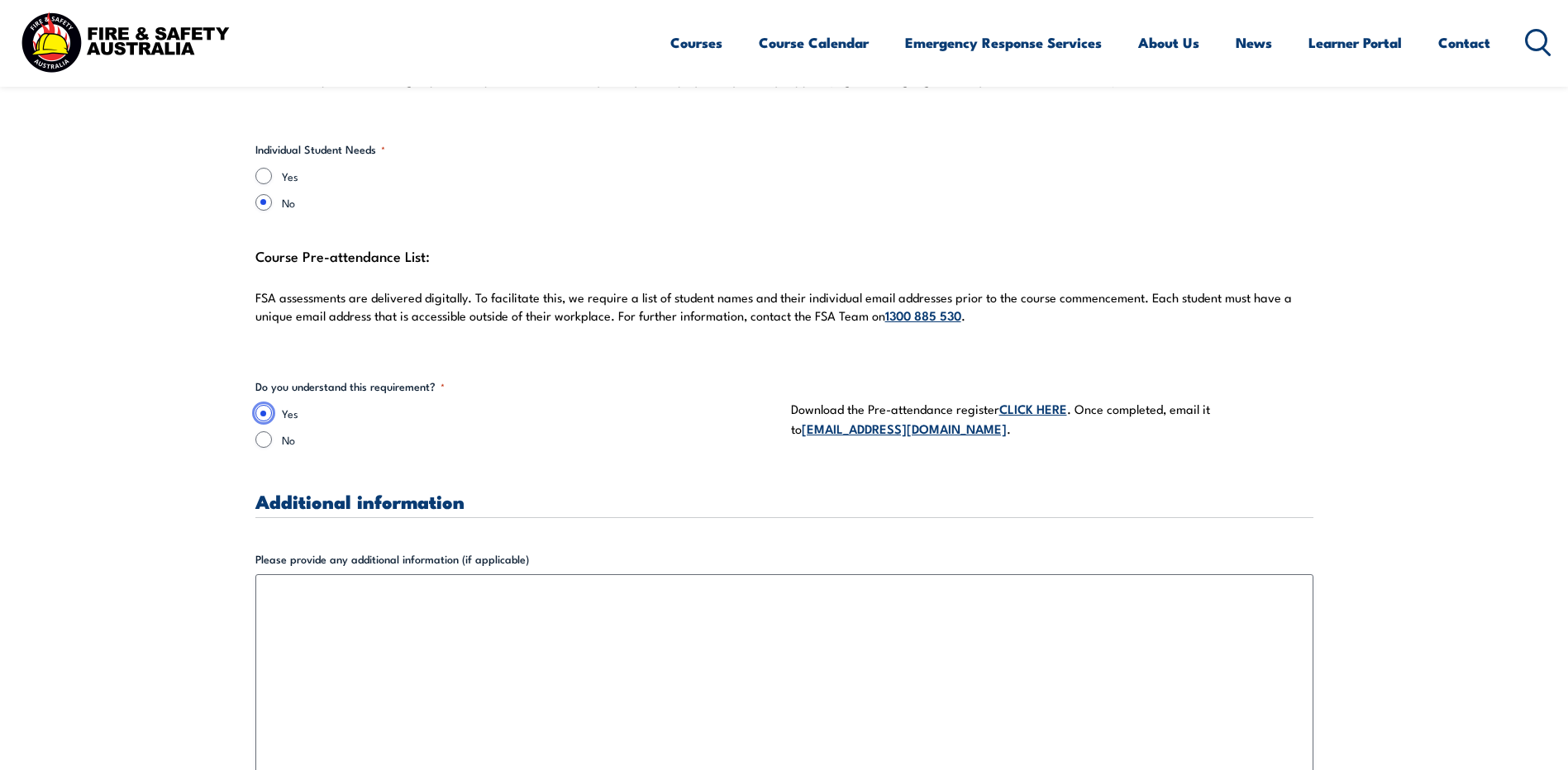
scroll to position [4956, 0]
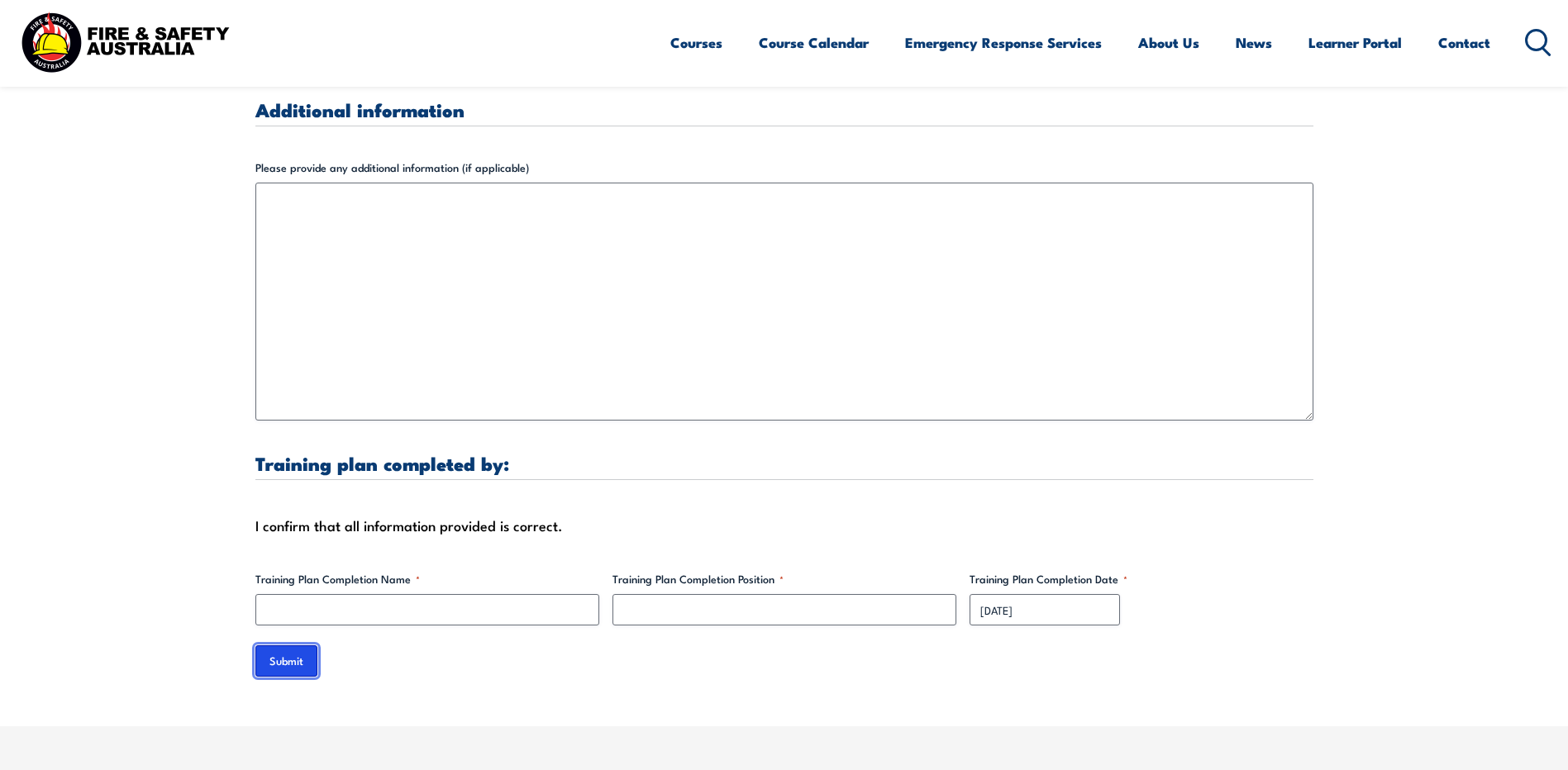
click at [281, 645] on input "Submit" at bounding box center [286, 661] width 62 height 31
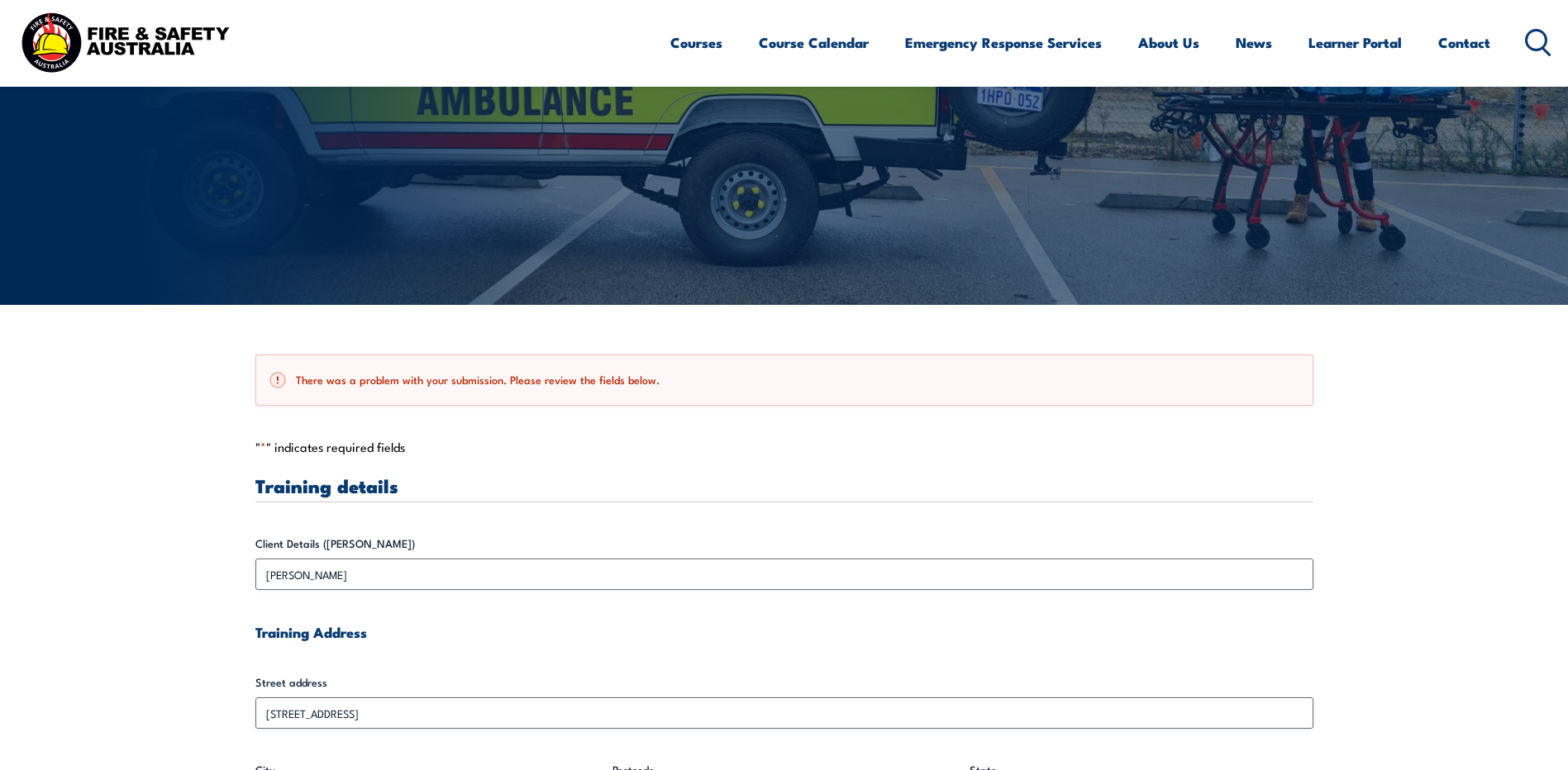
scroll to position [164, 0]
